Goal: Task Accomplishment & Management: Manage account settings

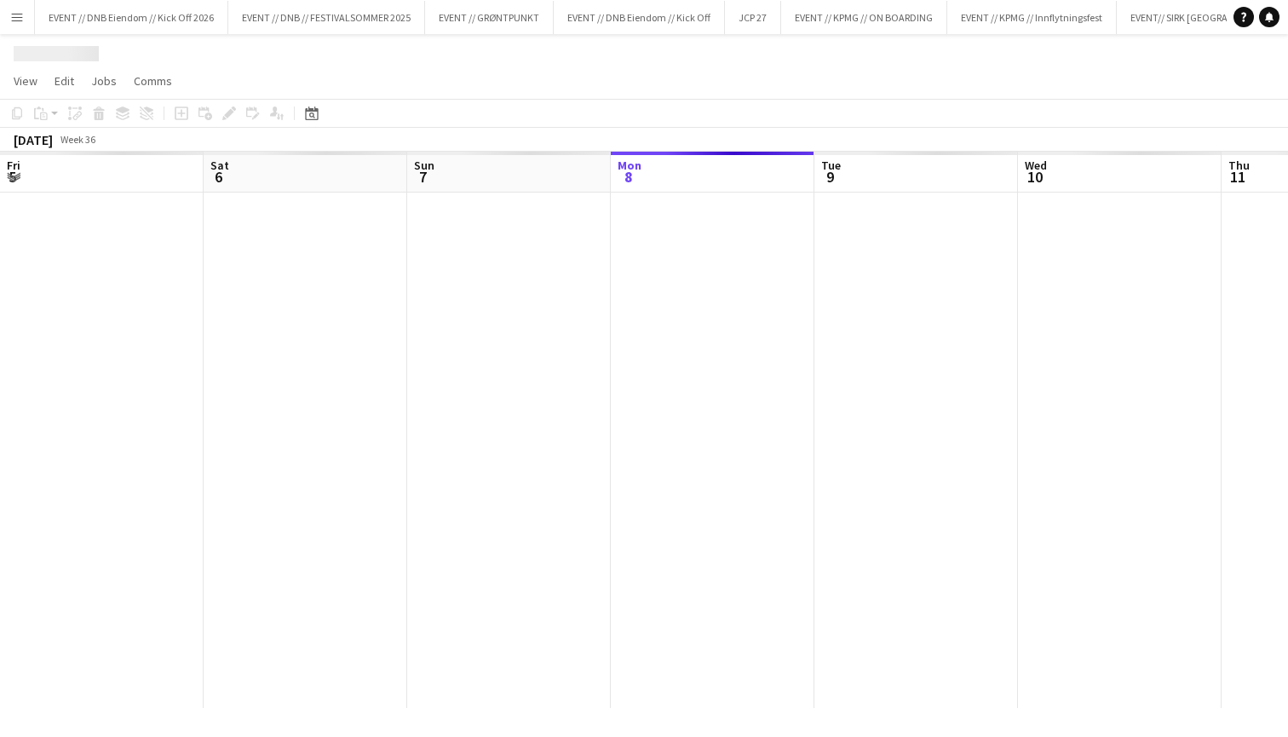
scroll to position [0, 407]
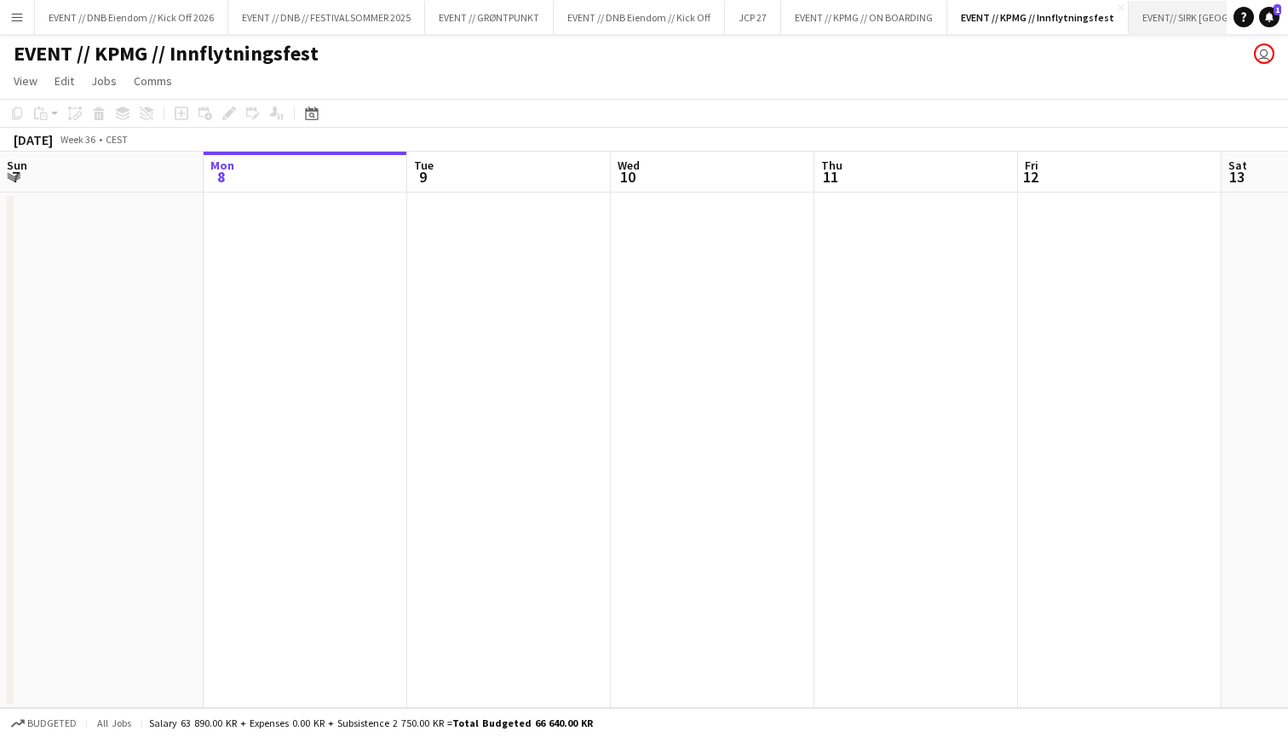
click at [1182, 11] on button "EVENT// SIRK NORGE Close" at bounding box center [1218, 17] width 178 height 33
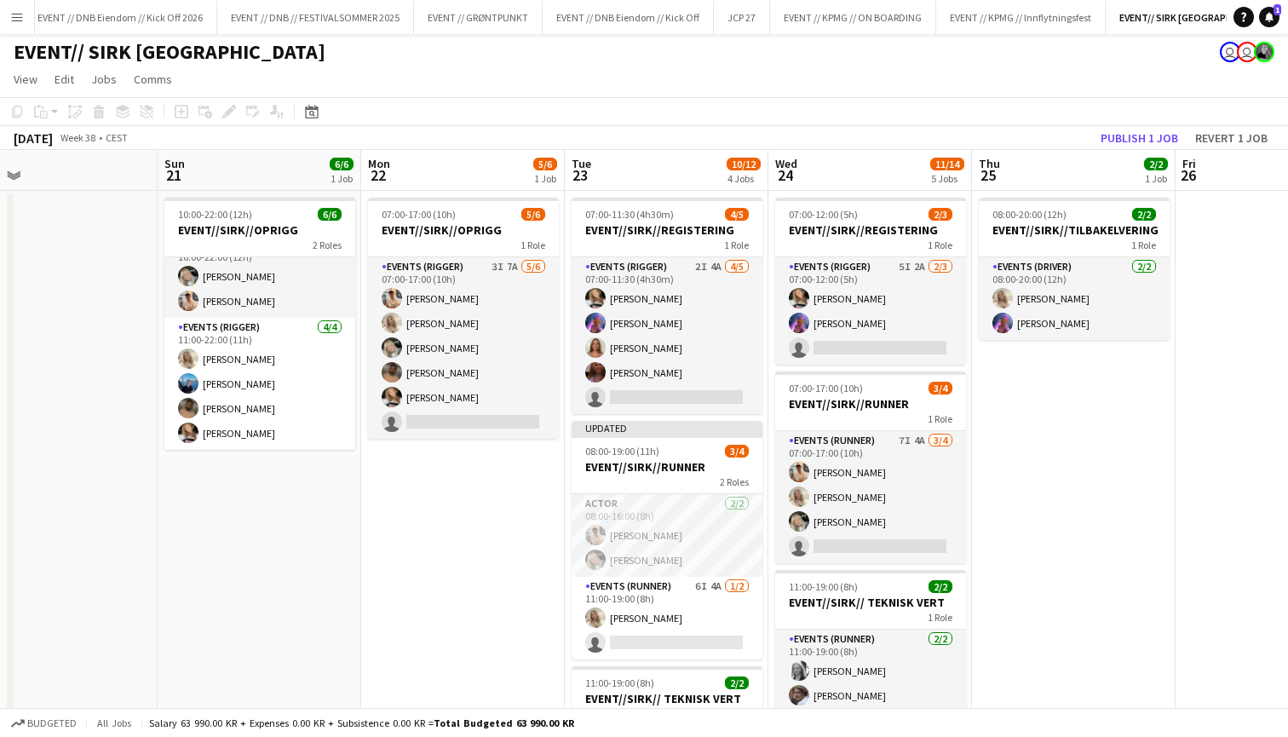
scroll to position [1, 0]
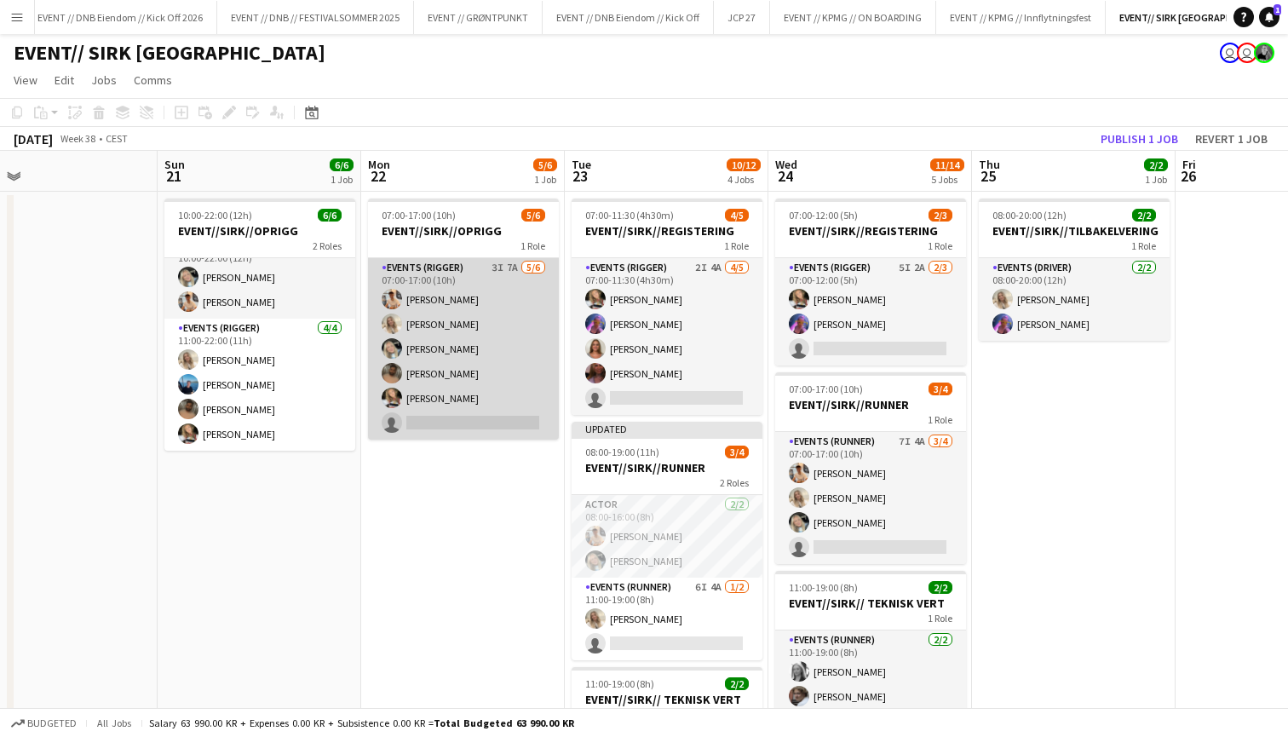
click at [435, 294] on app-card-role "Events (Rigger) 3I 7A [DATE] 07:00-17:00 (10h) [PERSON_NAME] [PERSON_NAME] [PER…" at bounding box center [463, 348] width 191 height 181
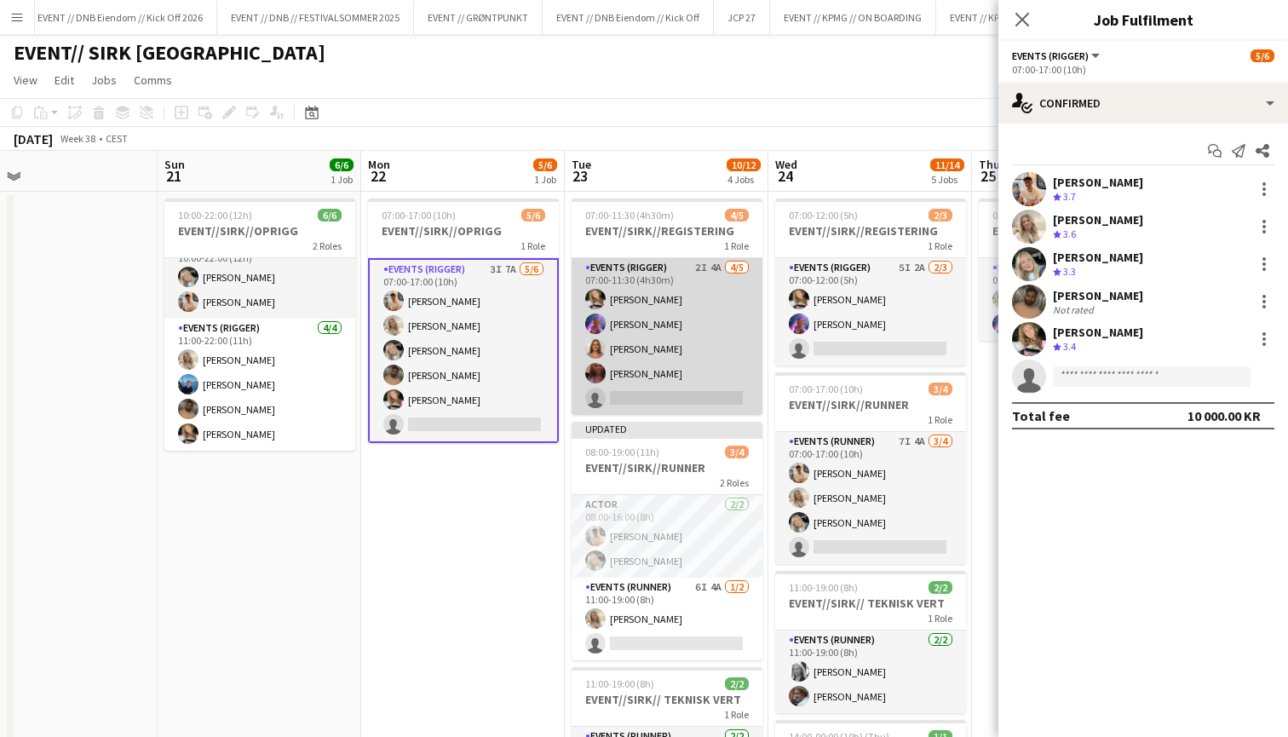
click at [624, 315] on app-card-role "Events (Rigger) 2I 4A [DATE] 07:00-11:30 (4h30m) [PERSON_NAME] [PERSON_NAME] [P…" at bounding box center [666, 336] width 191 height 157
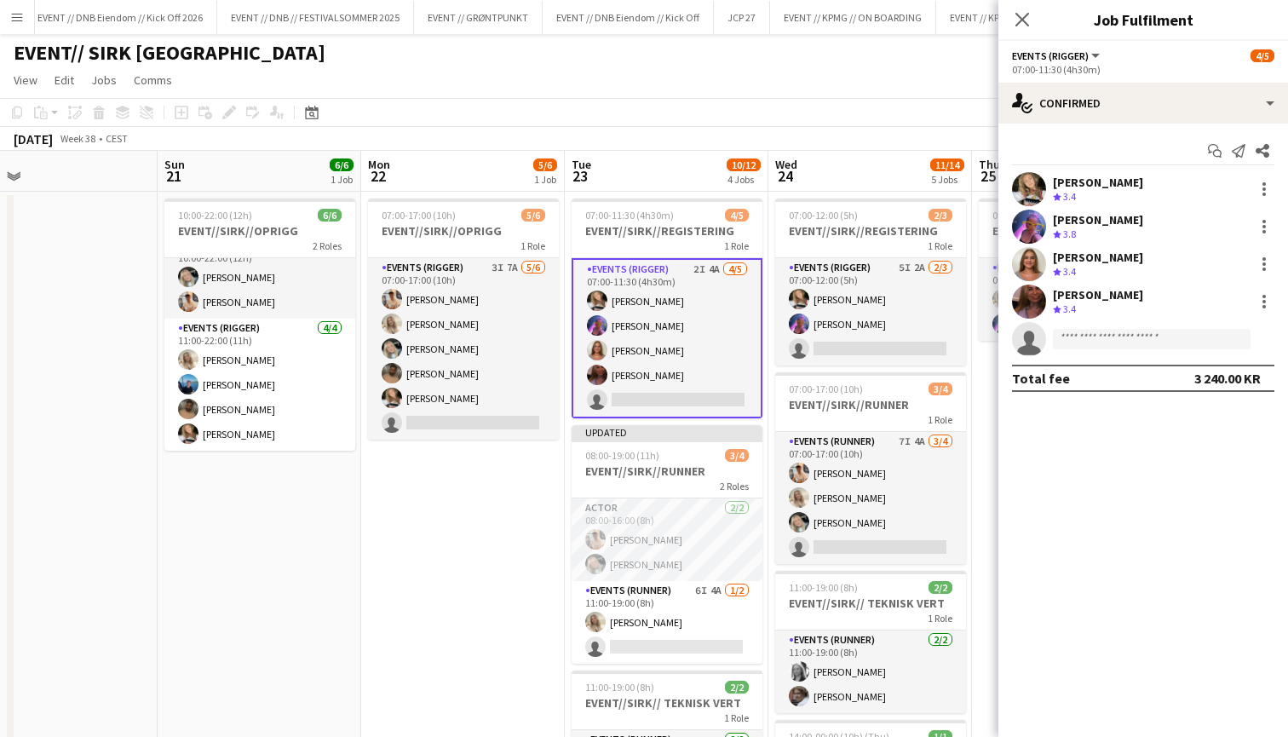
click at [497, 507] on app-date-cell "07:00-17:00 (10h) 5/6 EVENT//SIRK//OPRIGG 1 Role Events (Rigger) 3I 7A [DATE] 0…" at bounding box center [463, 665] width 204 height 946
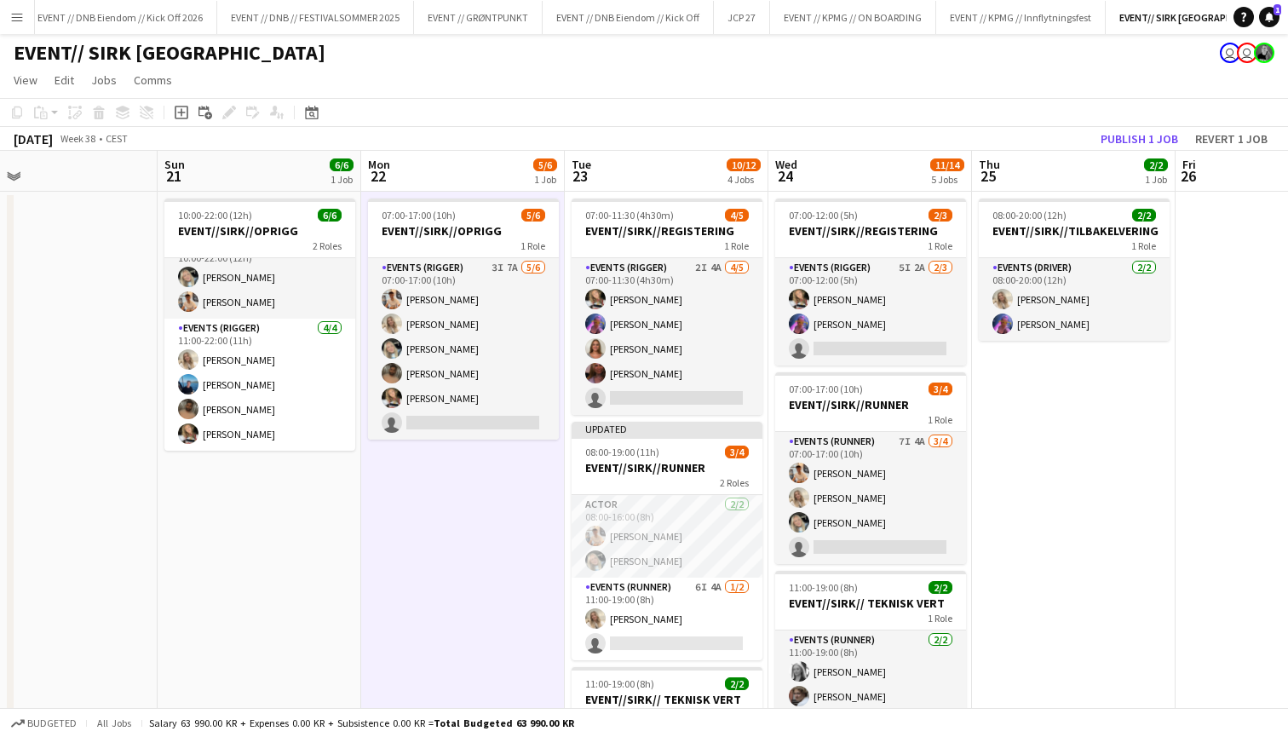
click at [170, 534] on app-date-cell "10:00-22:00 (12h) 6/6 EVENT//SIRK//OPRIGG 2 Roles Events (Rigger) [DATE] 10:00-…" at bounding box center [260, 665] width 204 height 946
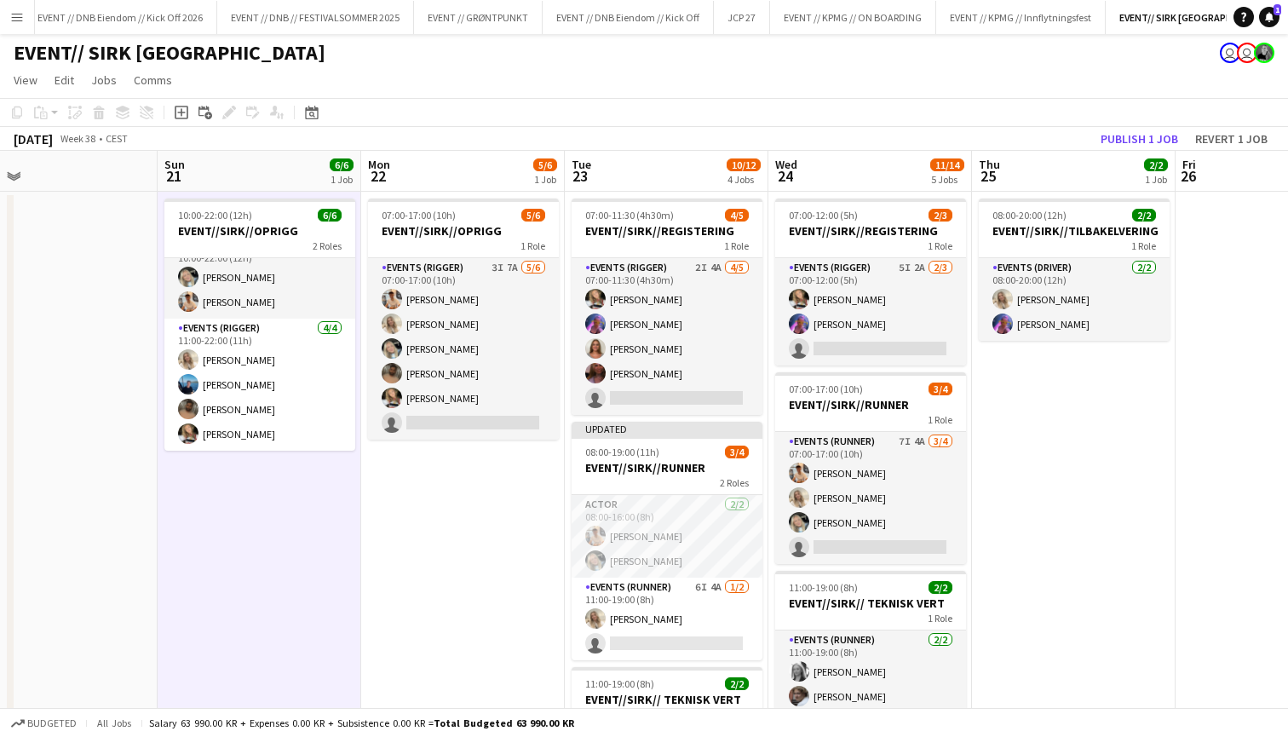
click at [485, 623] on app-date-cell "07:00-17:00 (10h) 5/6 EVENT//SIRK//OPRIGG 1 Role Events (Rigger) 3I 7A [DATE] 0…" at bounding box center [463, 665] width 204 height 946
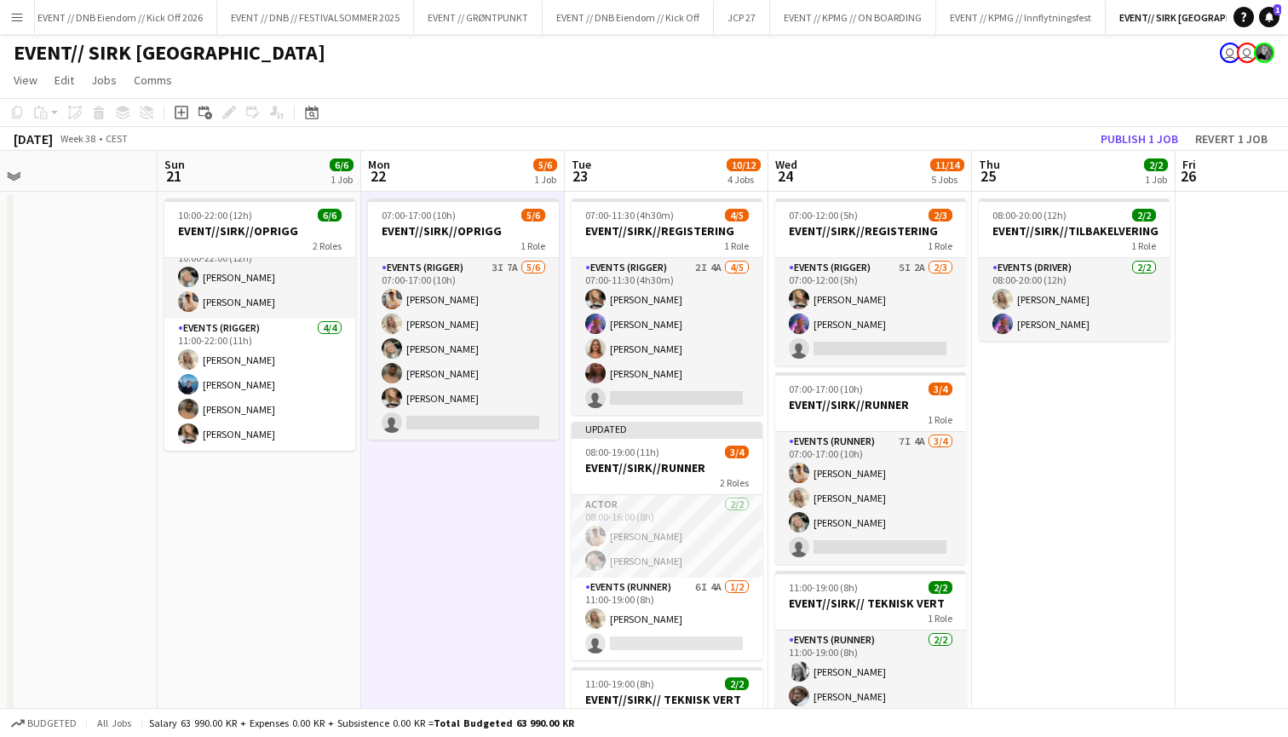
click at [1007, 497] on app-date-cell "08:00-20:00 (12h) 2/2 EVENT//SIRK//TILBAKELVERING 1 Role Events (Driver) [DATE]…" at bounding box center [1074, 665] width 204 height 946
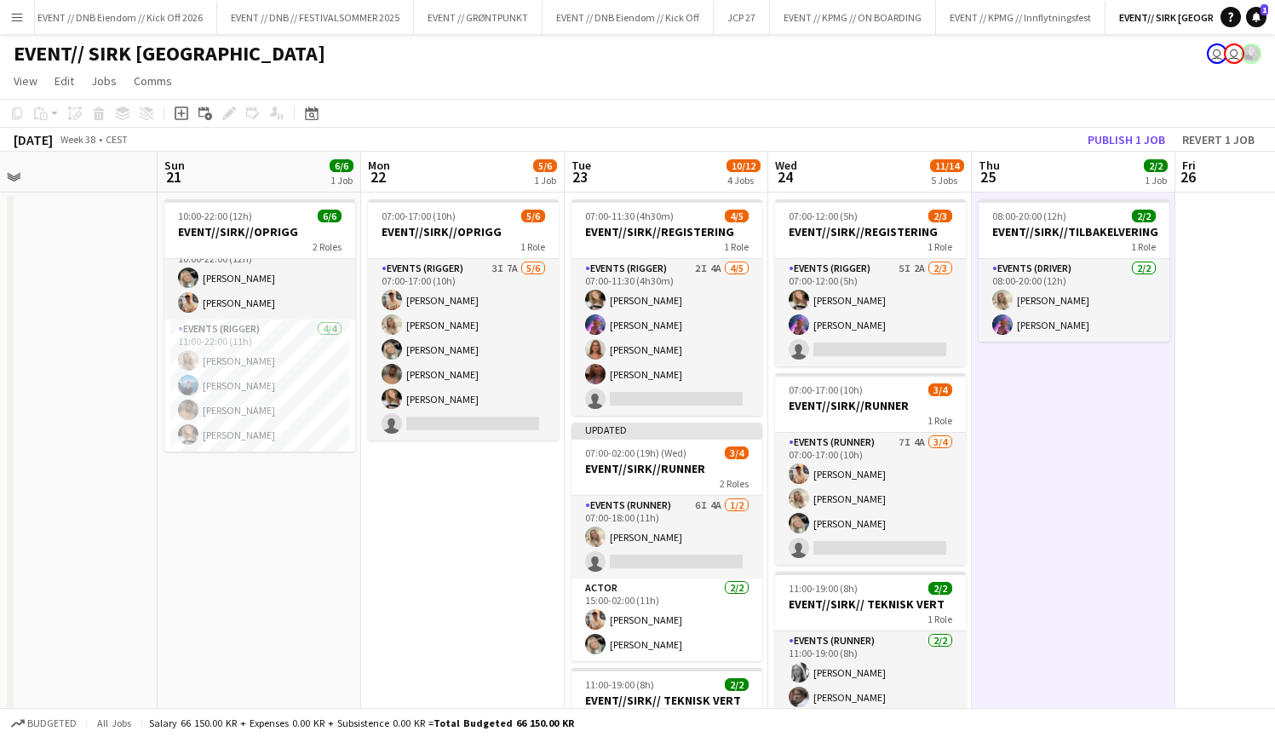
scroll to position [0, 0]
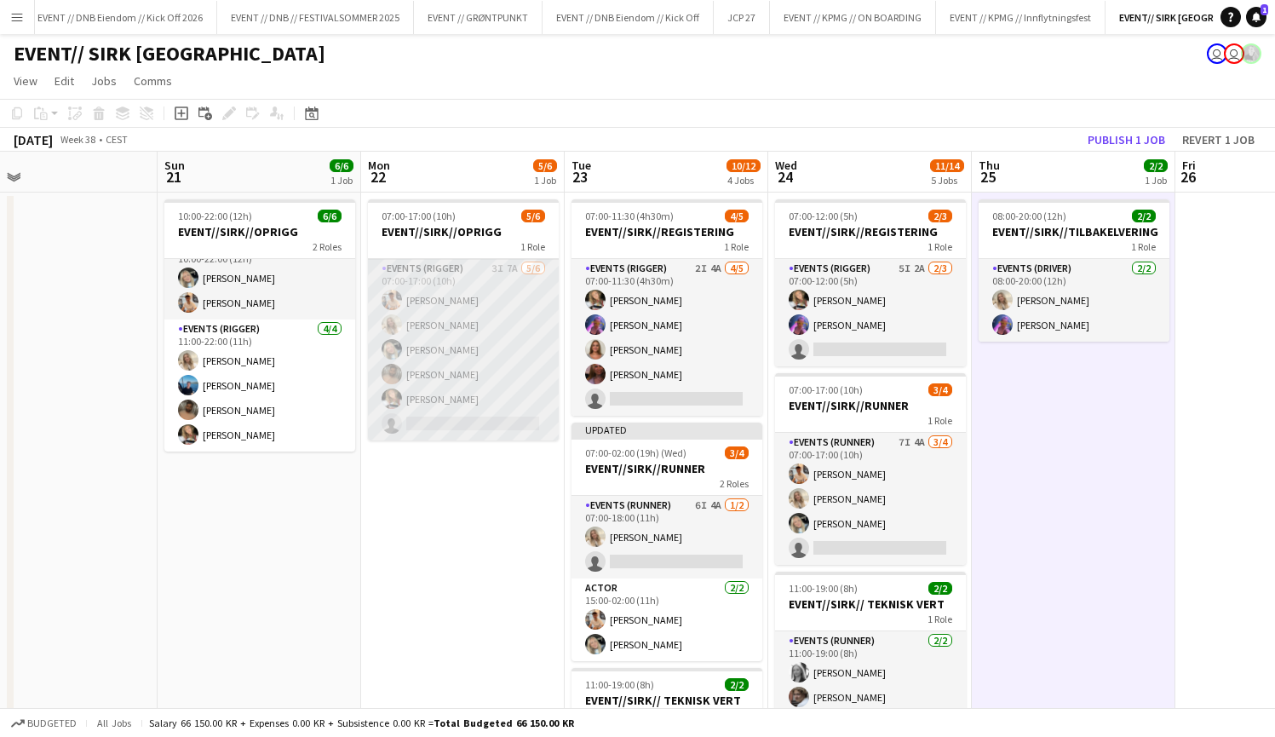
click at [400, 356] on app-card-role "Events (Rigger) 3I 7A [DATE] 07:00-17:00 (10h) [PERSON_NAME] [PERSON_NAME] [PER…" at bounding box center [463, 349] width 191 height 181
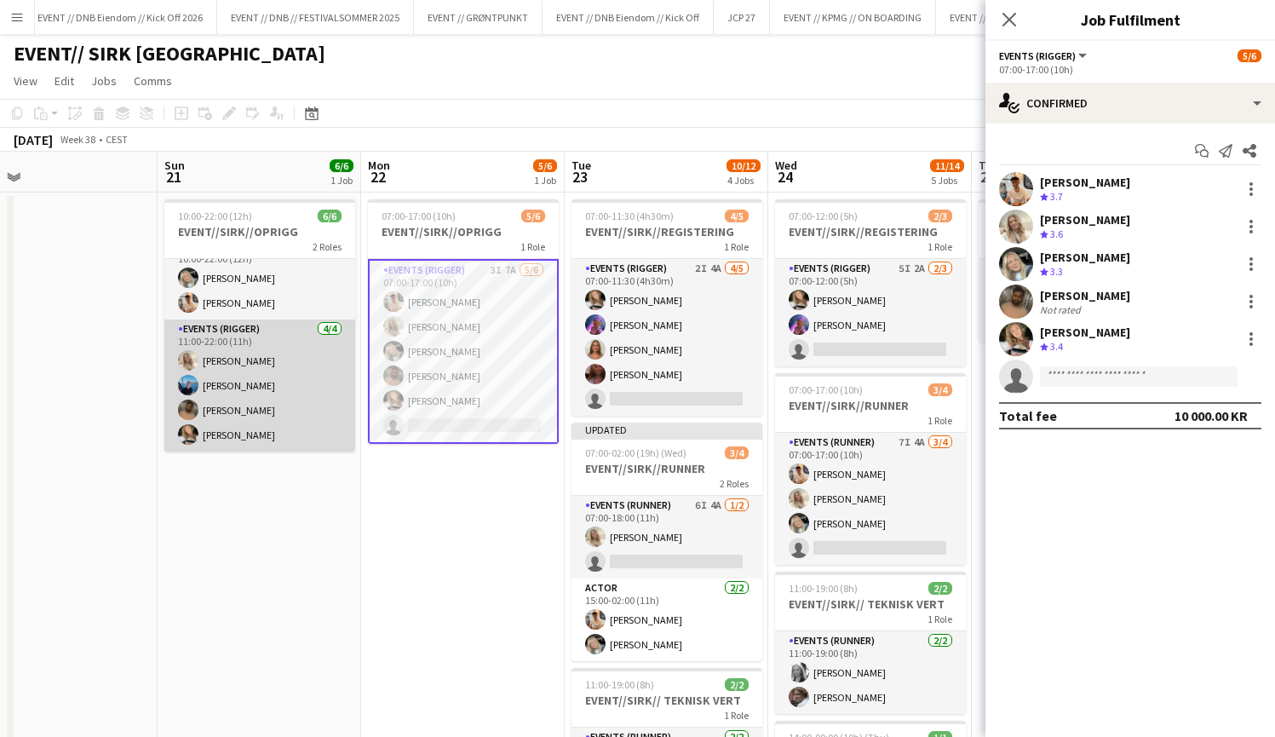
click at [256, 362] on app-card-role "Events (Rigger) [DATE] 11:00-22:00 (11h) [PERSON_NAME] [PERSON_NAME] [PERSON_NA…" at bounding box center [259, 385] width 191 height 132
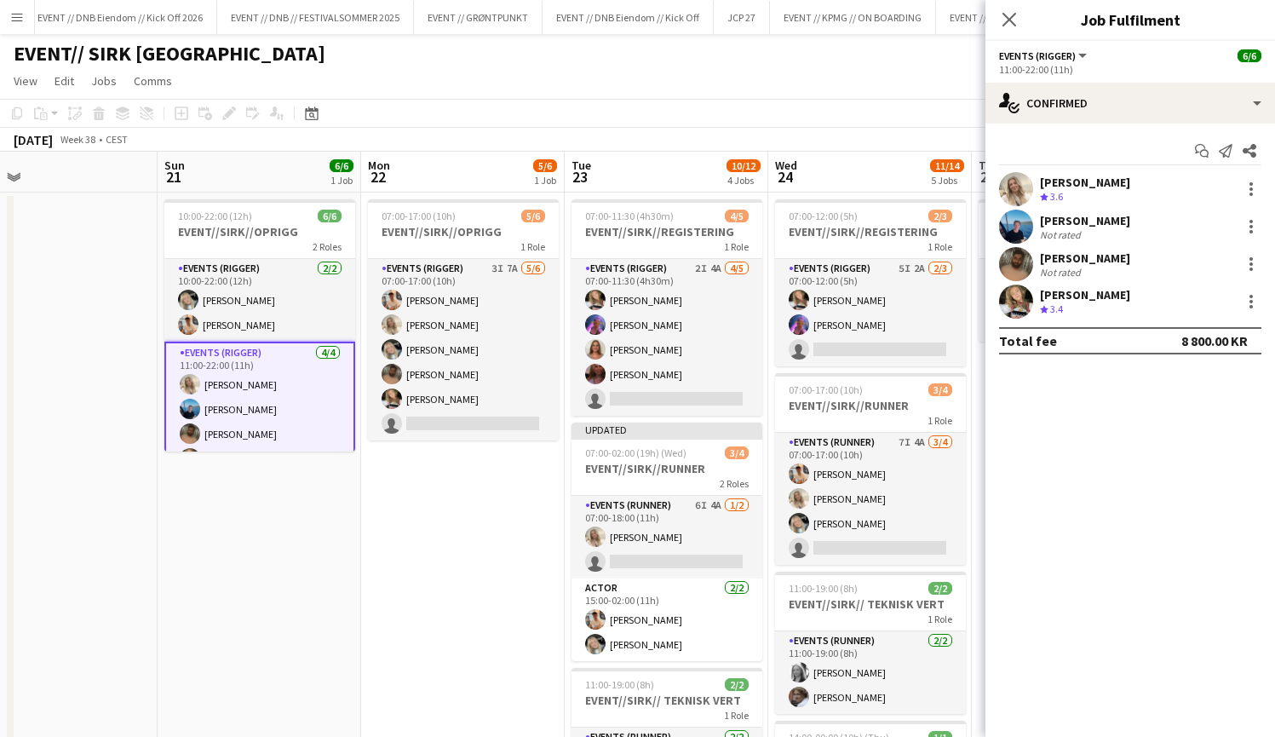
click at [490, 541] on app-date-cell "07:00-17:00 (10h) 5/6 EVENT//SIRK//OPRIGG 1 Role Events (Rigger) 3I 7A [DATE] 0…" at bounding box center [463, 665] width 204 height 946
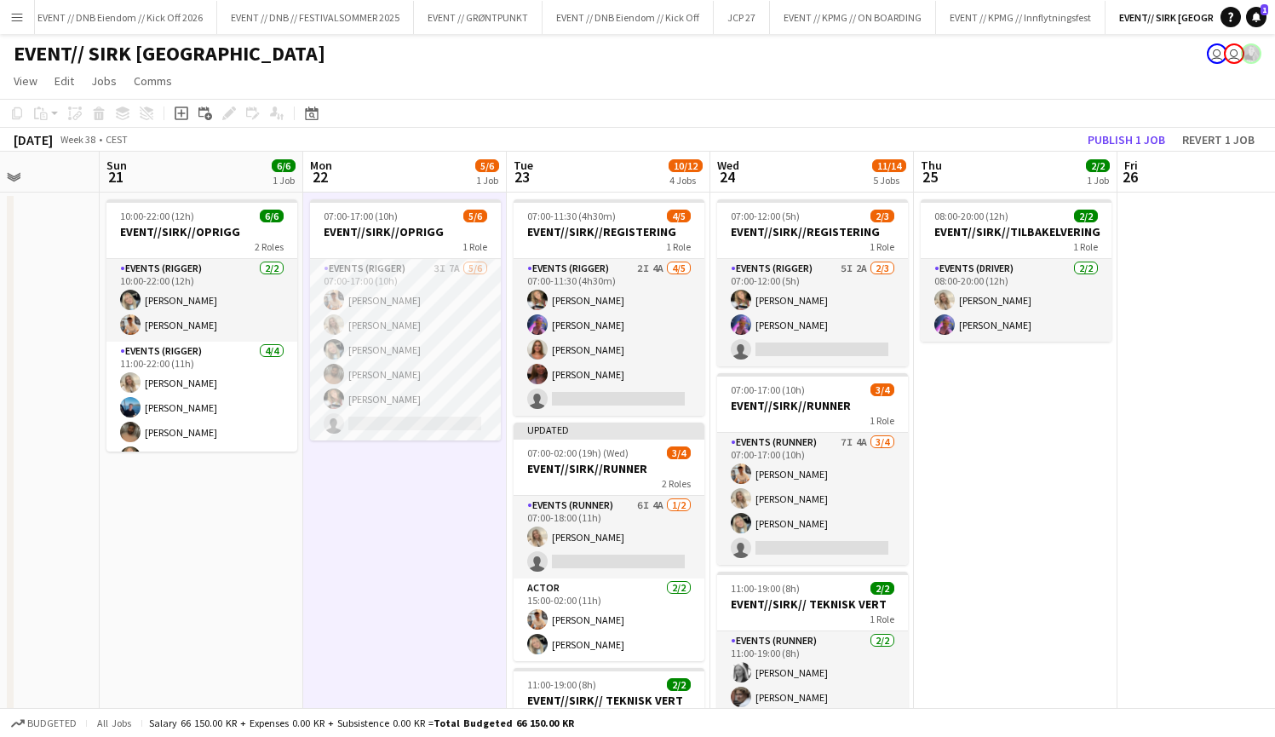
scroll to position [0, 713]
click at [991, 499] on app-date-cell "08:00-20:00 (12h) 2/2 EVENT//SIRK//TILBAKELVERING 1 Role Events (Driver) [DATE]…" at bounding box center [1018, 665] width 204 height 946
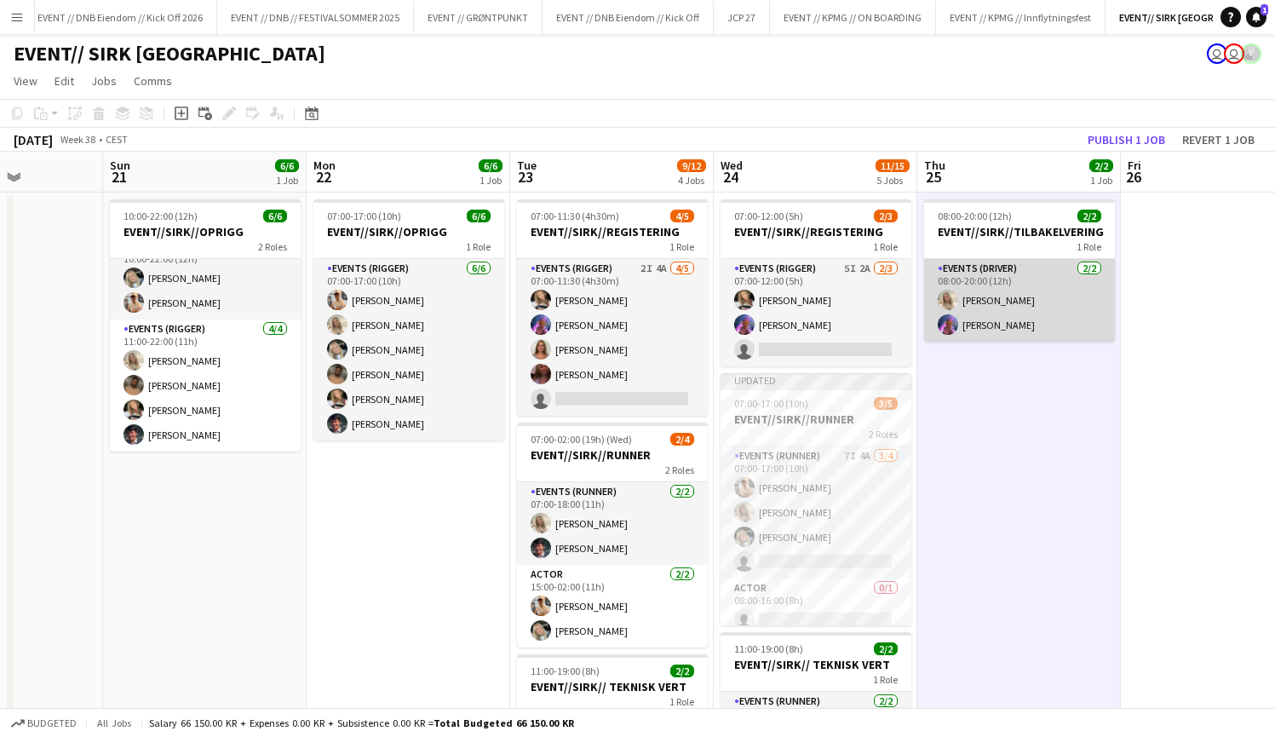
scroll to position [0, 0]
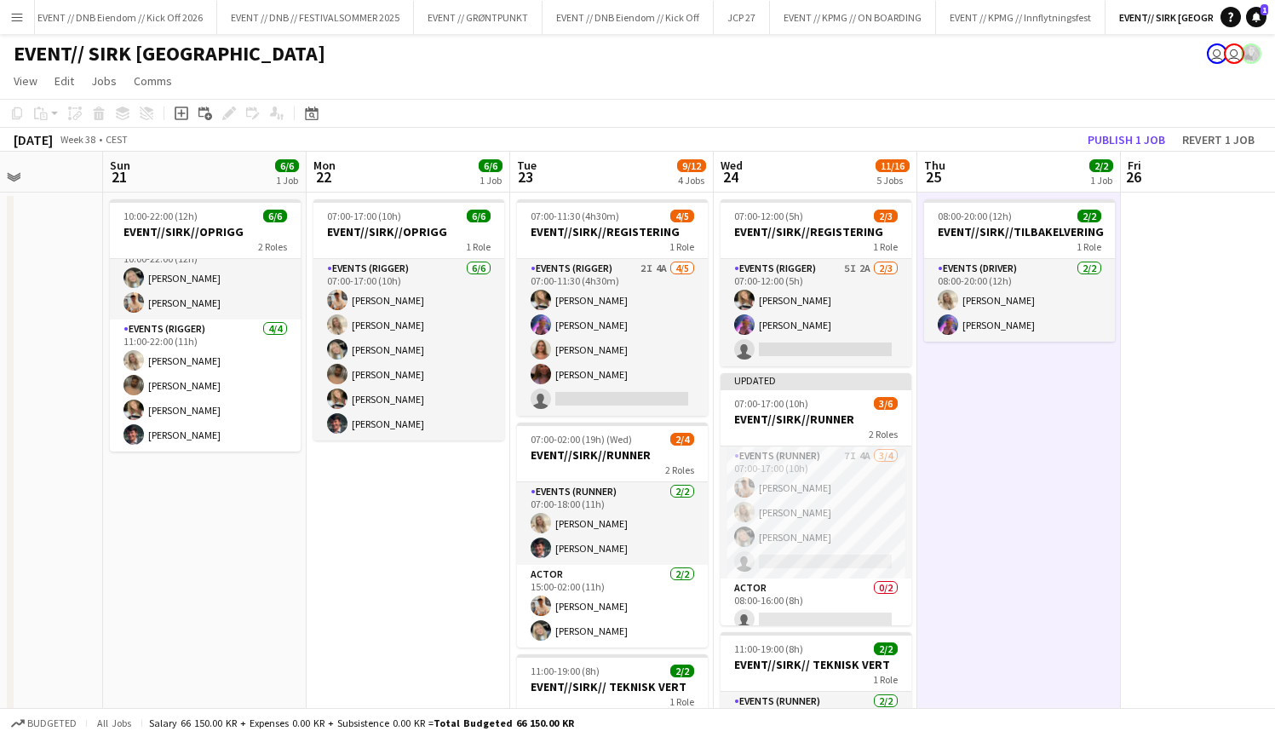
click at [411, 541] on app-date-cell "07:00-17:00 (10h) 6/6 EVENT//SIRK//OPRIGG 1 Role Events (Rigger) [DATE] 07:00-1…" at bounding box center [409, 694] width 204 height 1005
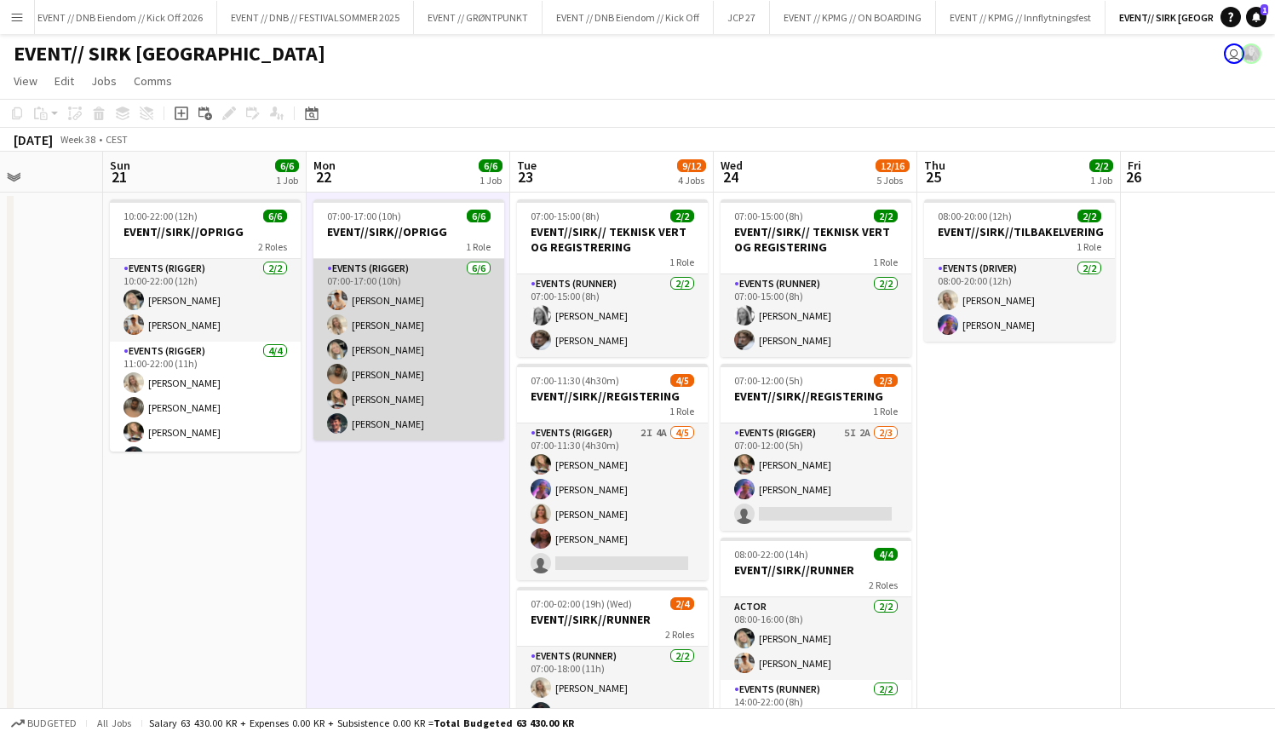
click at [399, 419] on app-card-role "Events (Rigger) [DATE] 07:00-17:00 (10h) [PERSON_NAME] [PERSON_NAME] [PERSON_NA…" at bounding box center [408, 349] width 191 height 181
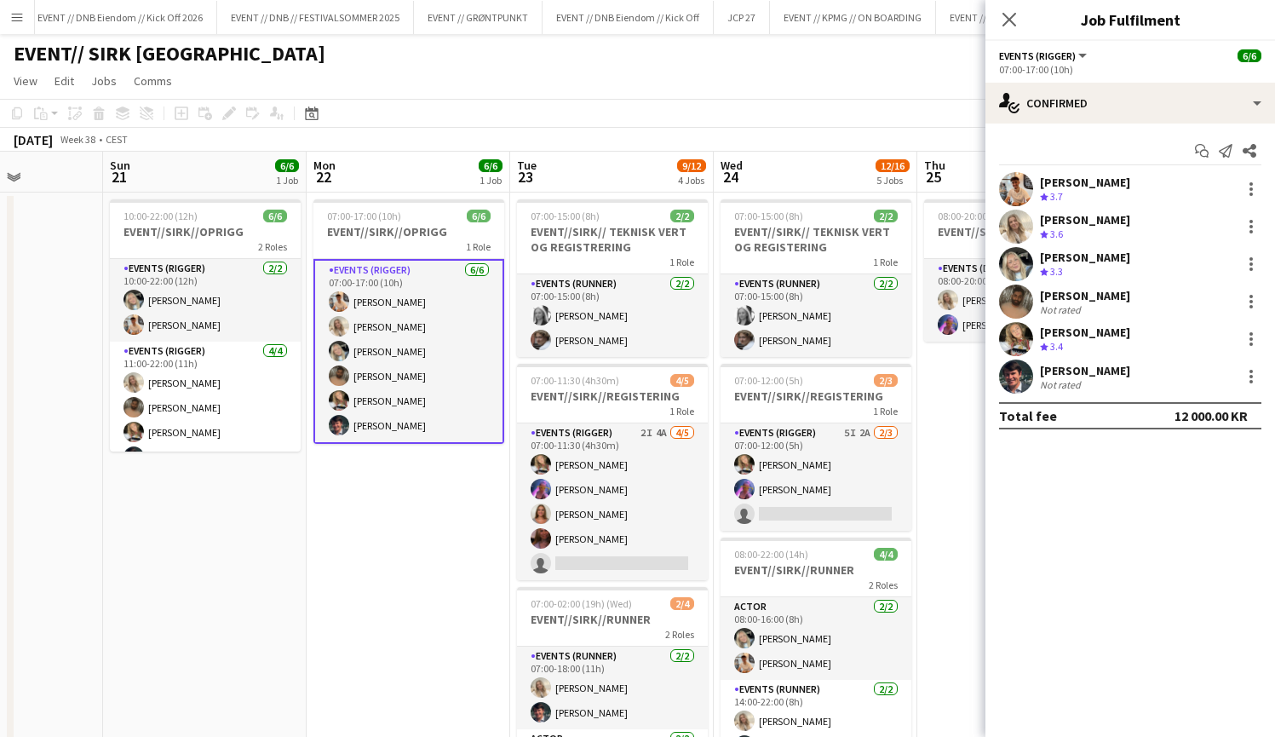
click at [389, 521] on app-date-cell "07:00-17:00 (10h) 6/6 EVENT//SIRK//OPRIGG 1 Role Events (Rigger) [DATE] 07:00-1…" at bounding box center [409, 703] width 204 height 1023
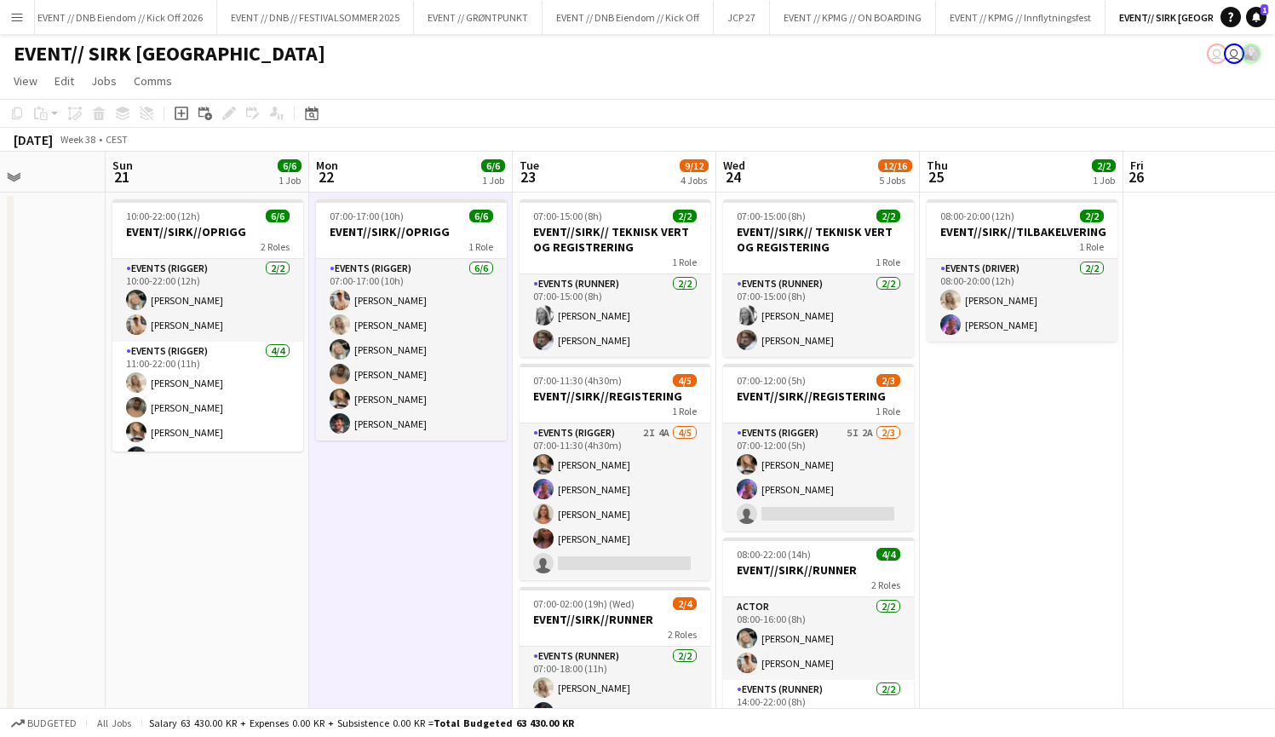
scroll to position [0, 507]
